Goal: Task Accomplishment & Management: Use online tool/utility

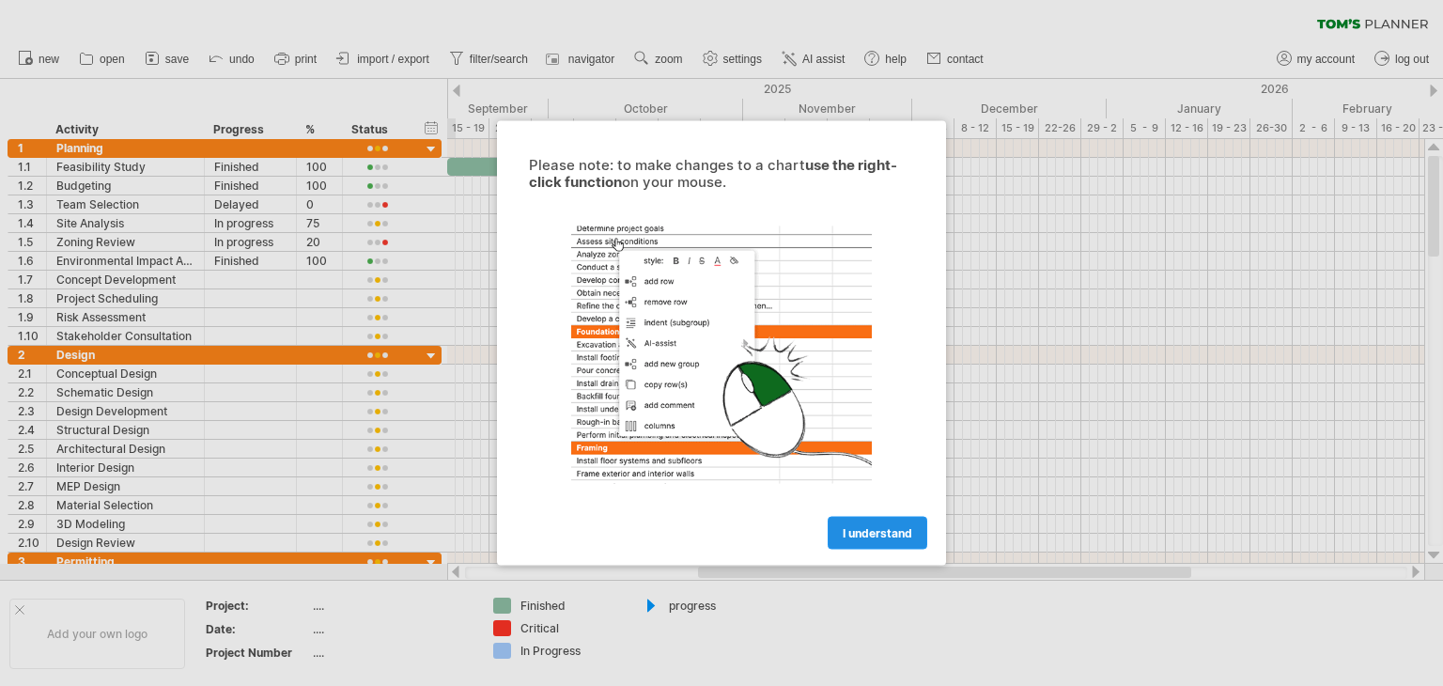
click at [873, 531] on span "I understand" at bounding box center [877, 533] width 70 height 14
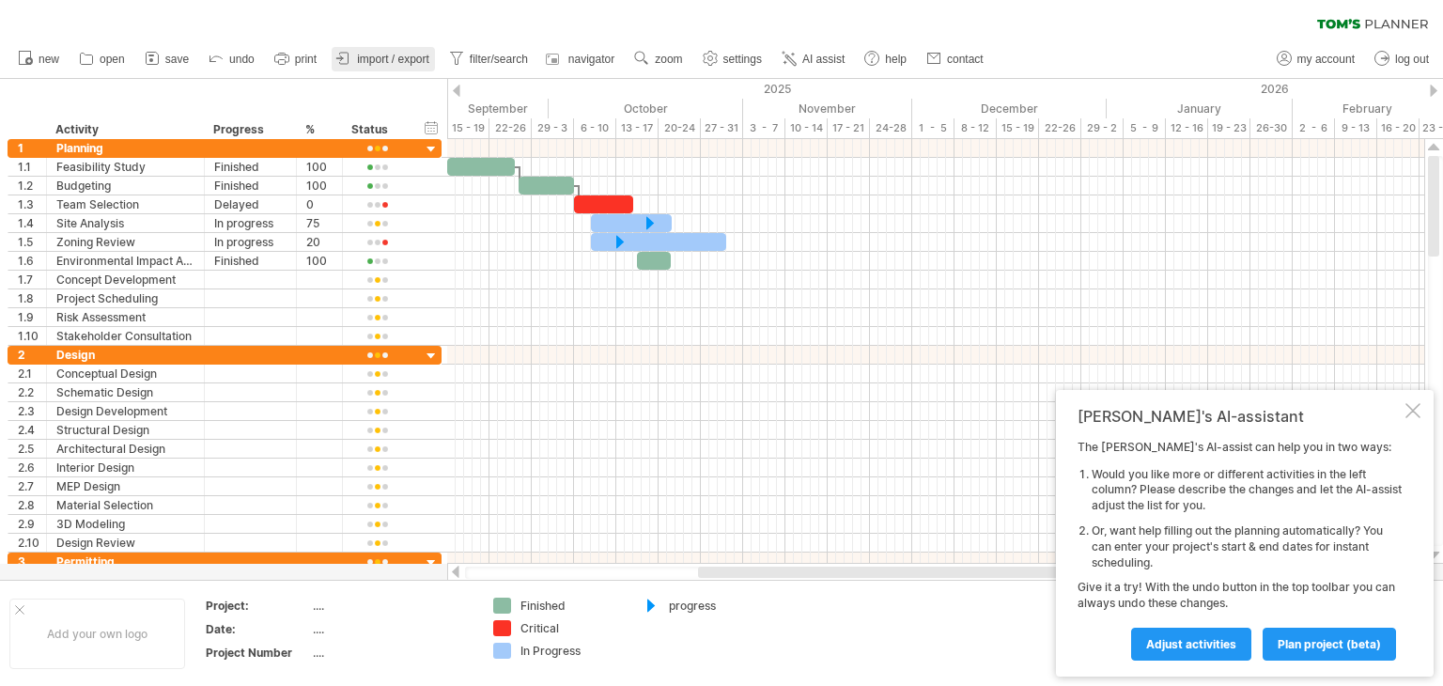
click at [357, 60] on span "import / export" at bounding box center [393, 59] width 72 height 13
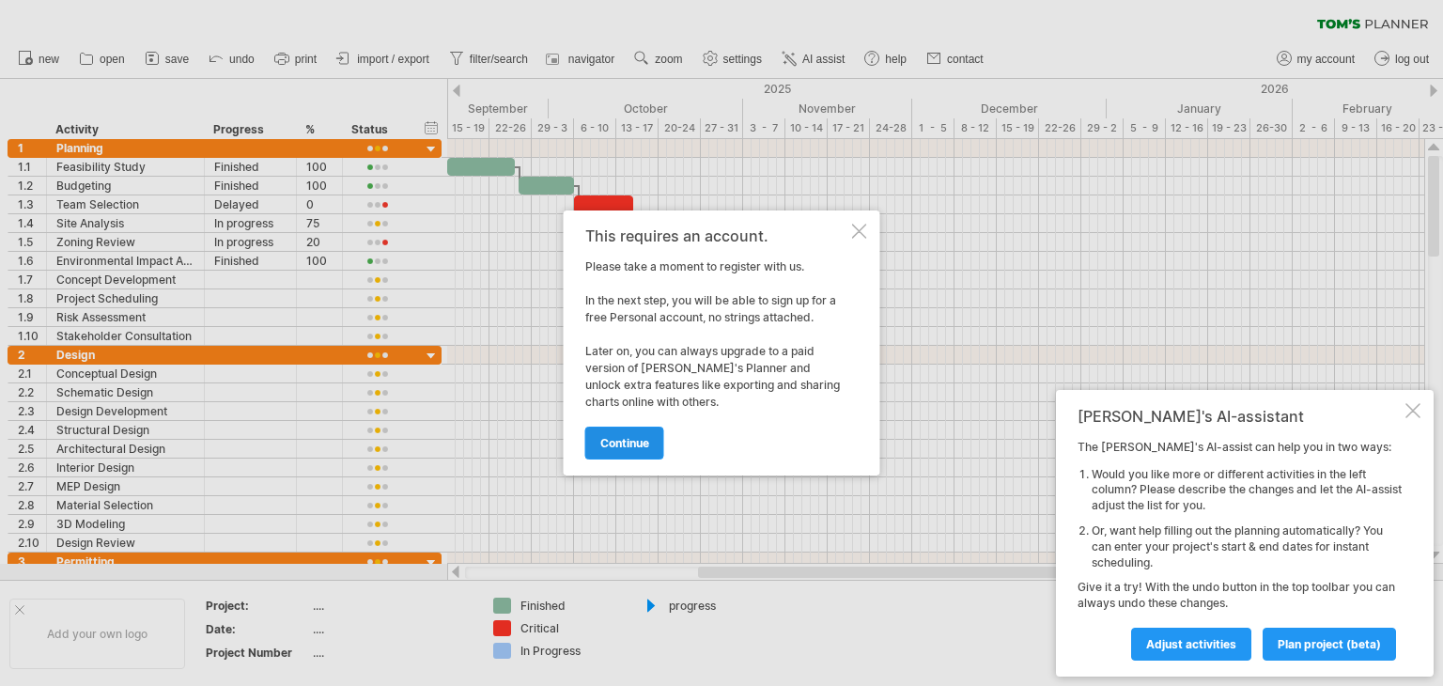
click at [616, 439] on span "continue" at bounding box center [624, 443] width 49 height 14
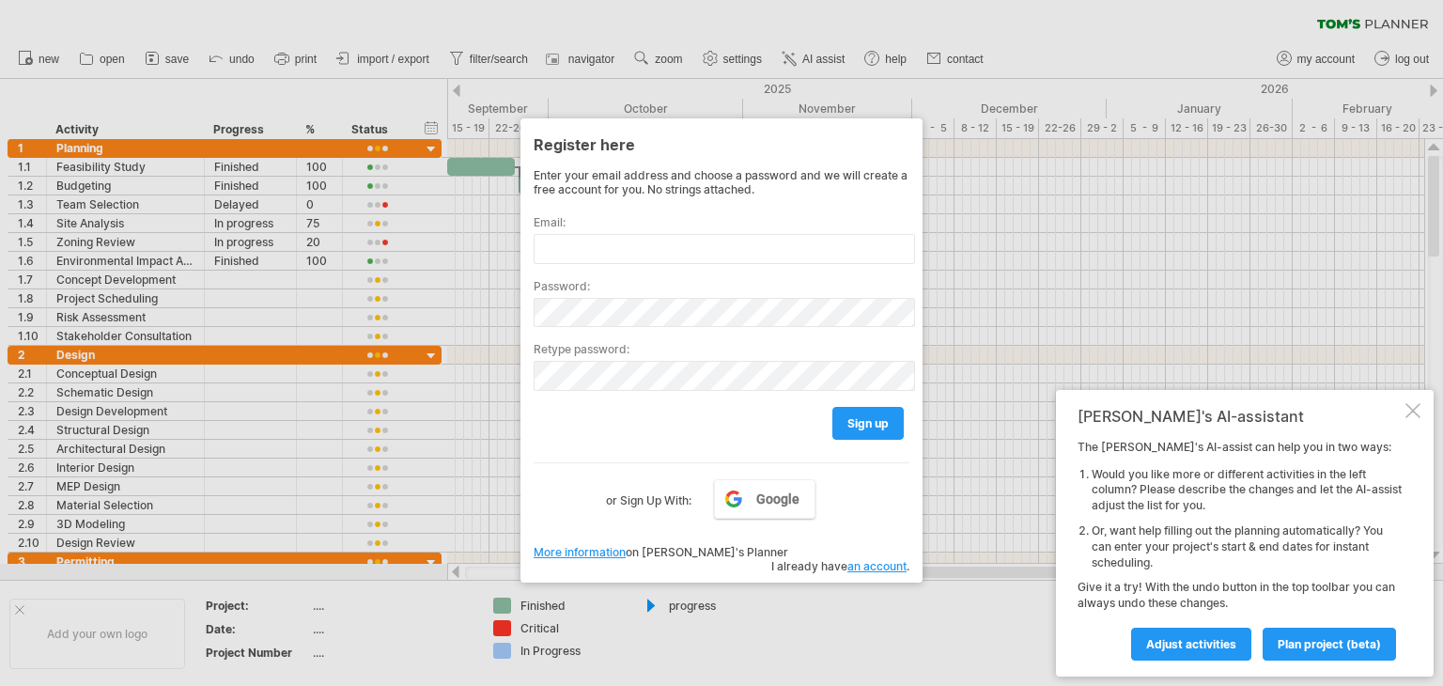
click at [310, 54] on div at bounding box center [721, 343] width 1443 height 686
click at [748, 494] on link "Google" at bounding box center [764, 498] width 101 height 39
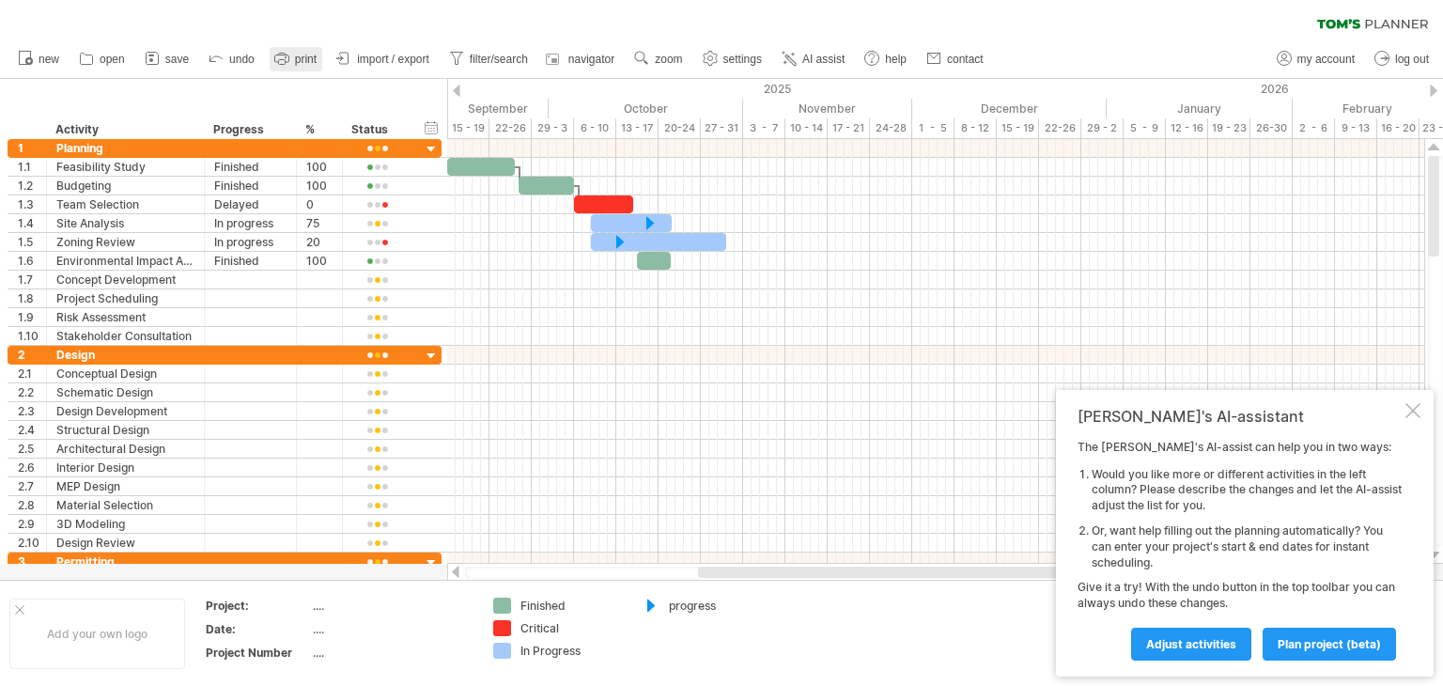
click at [304, 55] on span "print" at bounding box center [306, 59] width 22 height 13
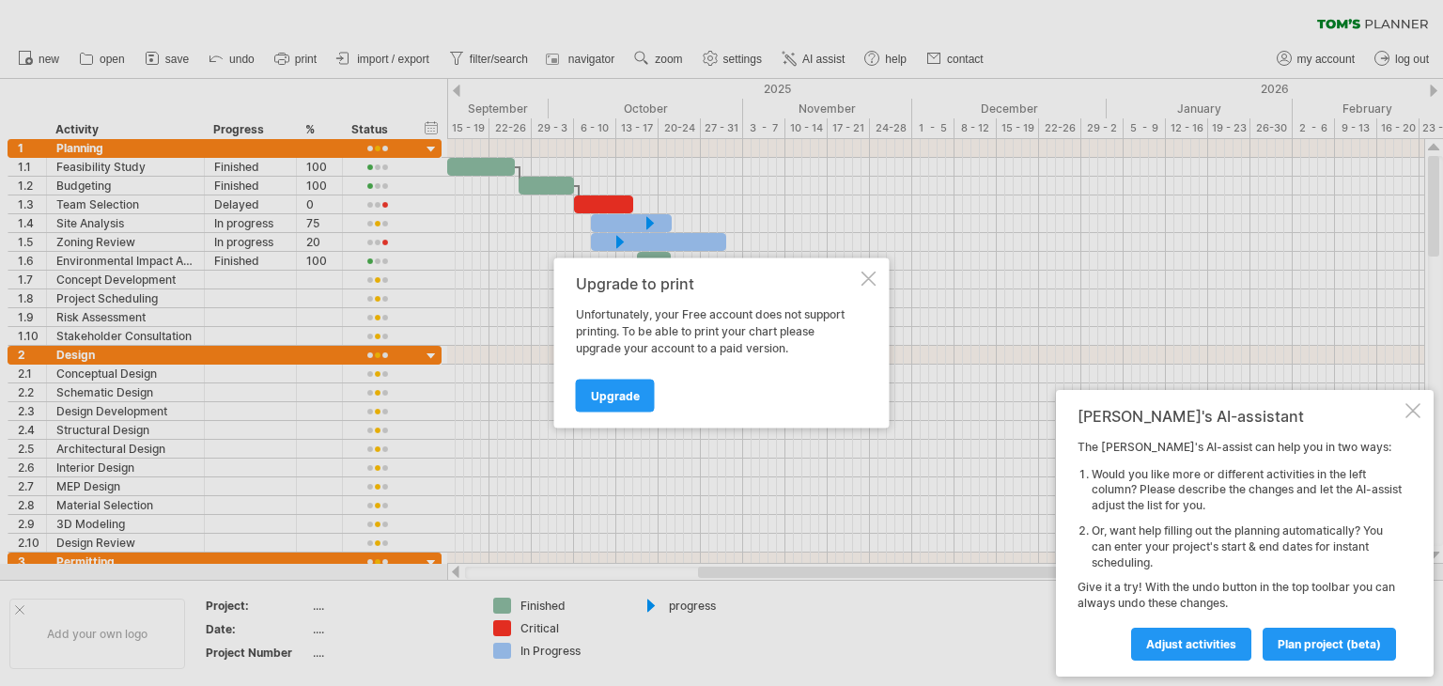
click at [867, 275] on div at bounding box center [868, 278] width 15 height 15
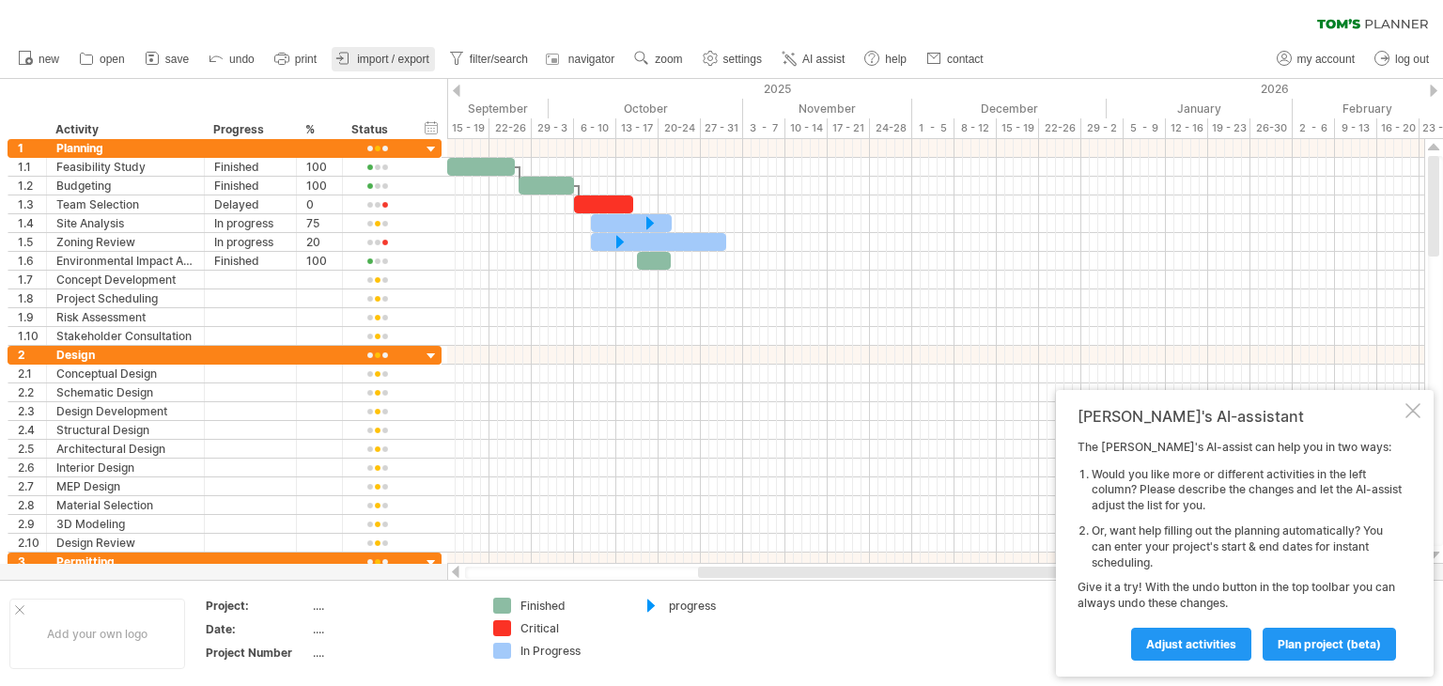
click at [400, 57] on span "import / export" at bounding box center [393, 59] width 72 height 13
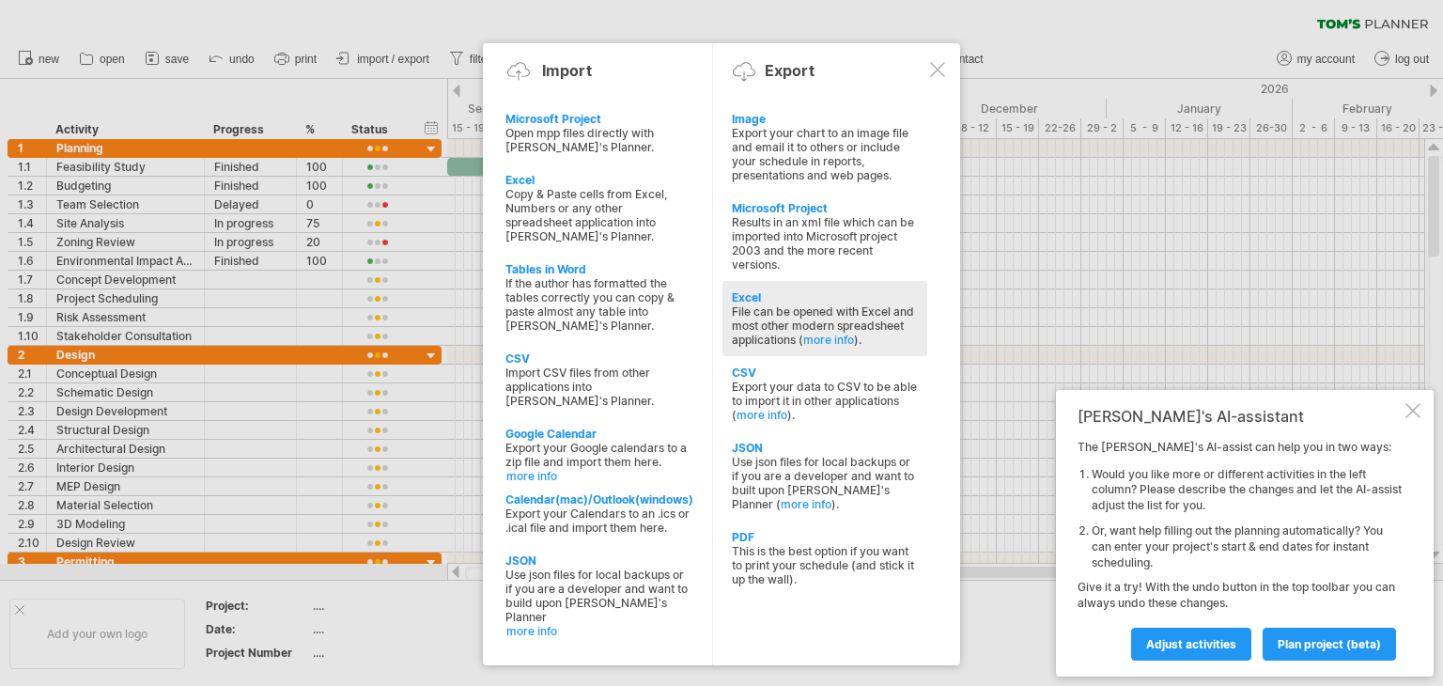
click at [775, 329] on div "File can be opened with Excel and most other modern spreadsheet applications ( …" at bounding box center [825, 325] width 186 height 42
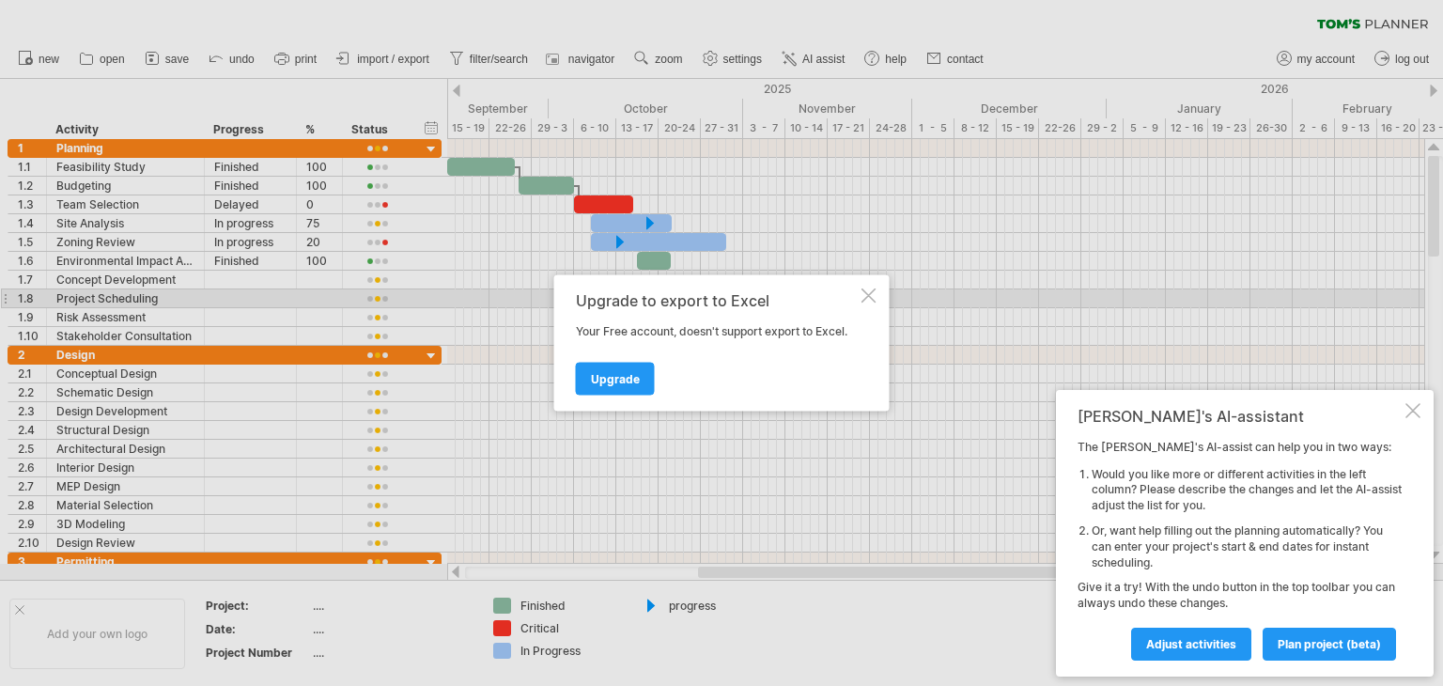
click at [862, 290] on div at bounding box center [868, 295] width 15 height 15
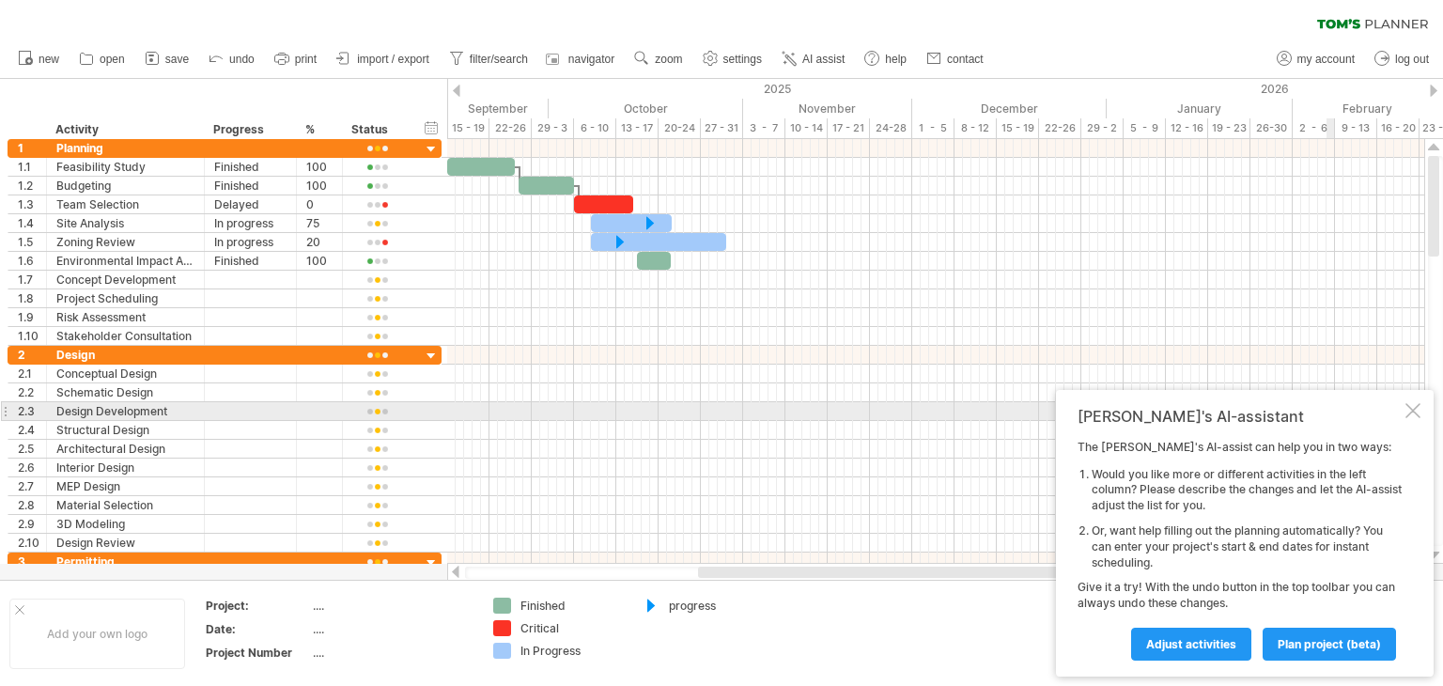
click at [1411, 414] on div at bounding box center [1412, 410] width 15 height 15
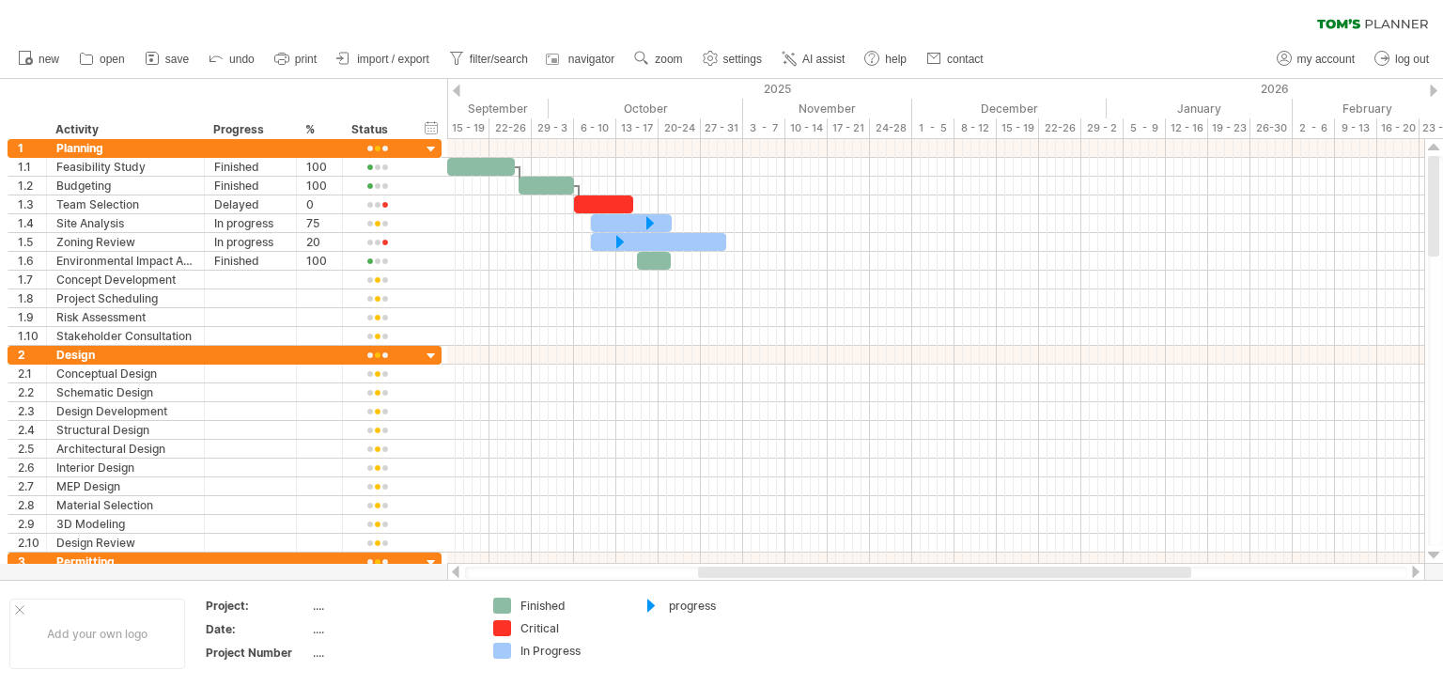
click at [357, 27] on div "clear filter reapply filter" at bounding box center [721, 19] width 1443 height 39
click at [256, 85] on div "hide start/end/duration show start/end/duration ******** Activity ******** Prog…" at bounding box center [223, 109] width 447 height 60
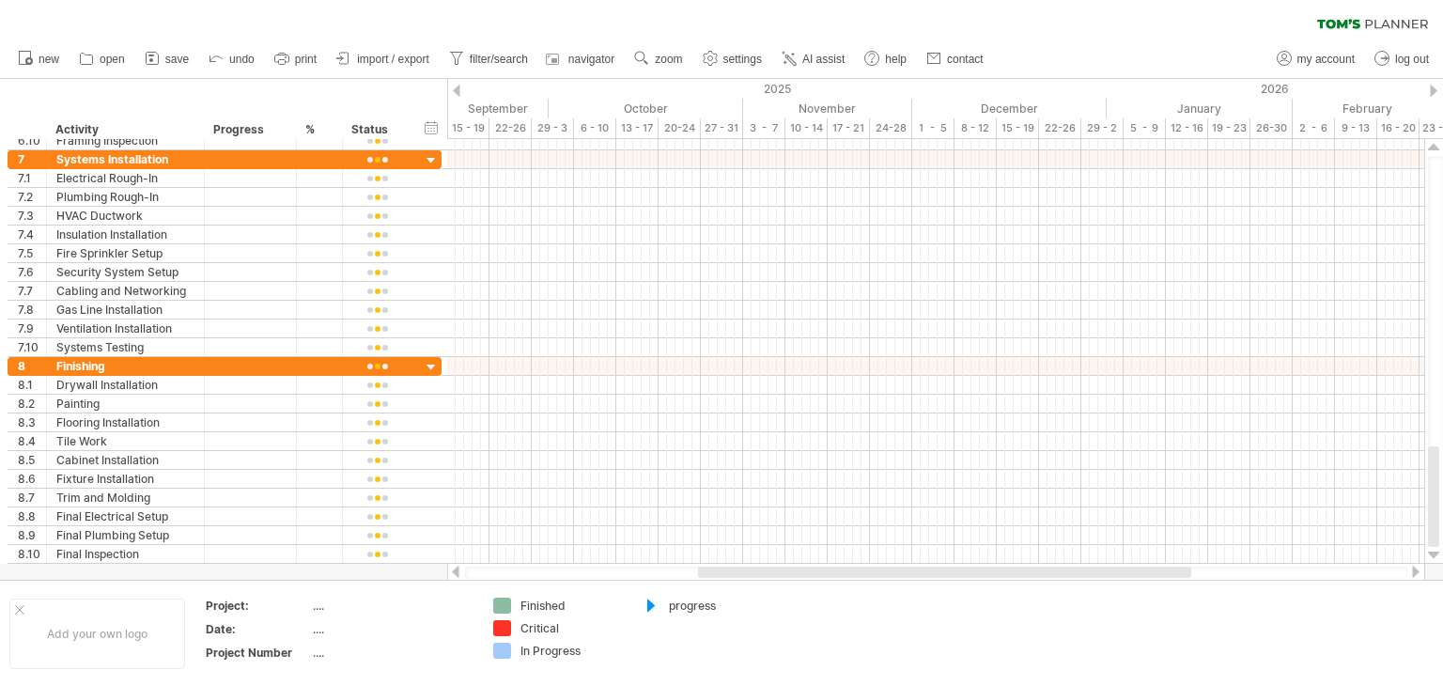
click at [343, 21] on div "clear filter reapply filter" at bounding box center [721, 19] width 1443 height 39
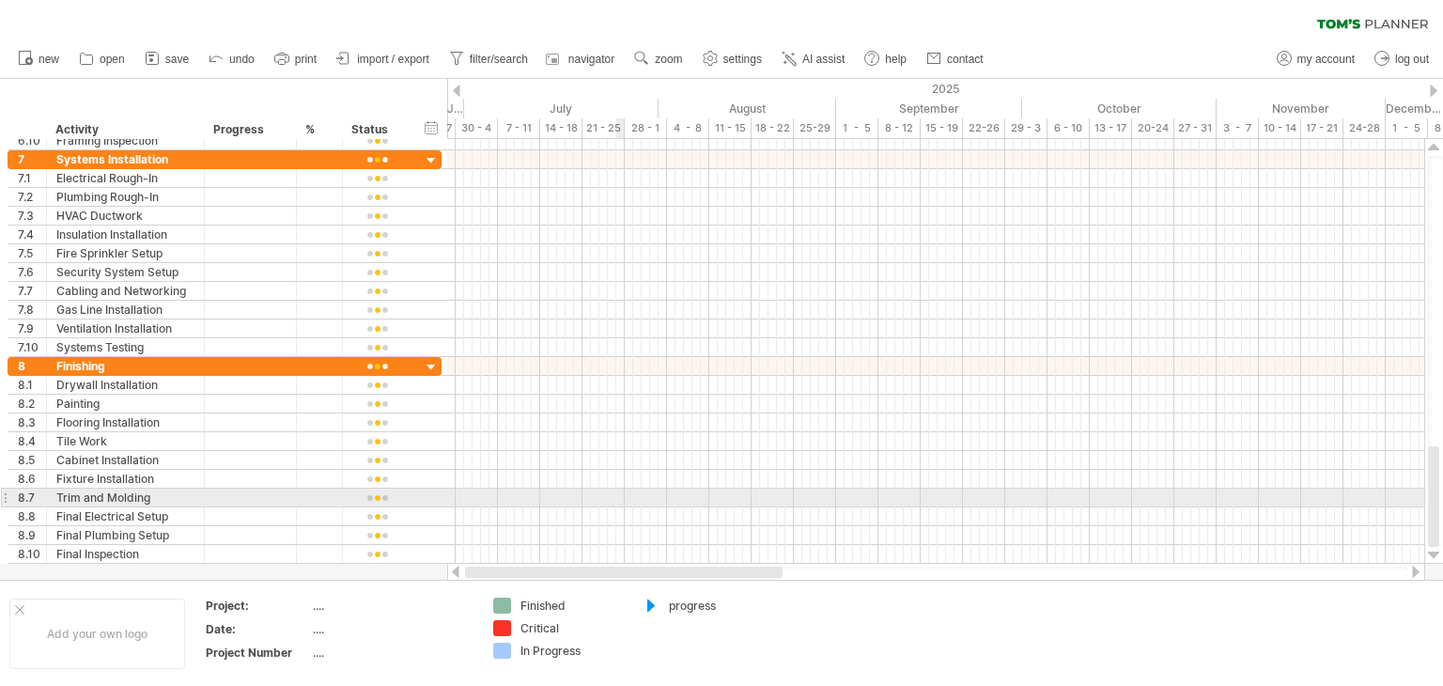
drag, startPoint x: 1228, startPoint y: 574, endPoint x: 596, endPoint y: 504, distance: 635.9
click at [596, 504] on div "Trying to reach [DOMAIN_NAME] Connected again... 0% clear filter new 1" at bounding box center [721, 343] width 1443 height 686
